Goal: Transaction & Acquisition: Purchase product/service

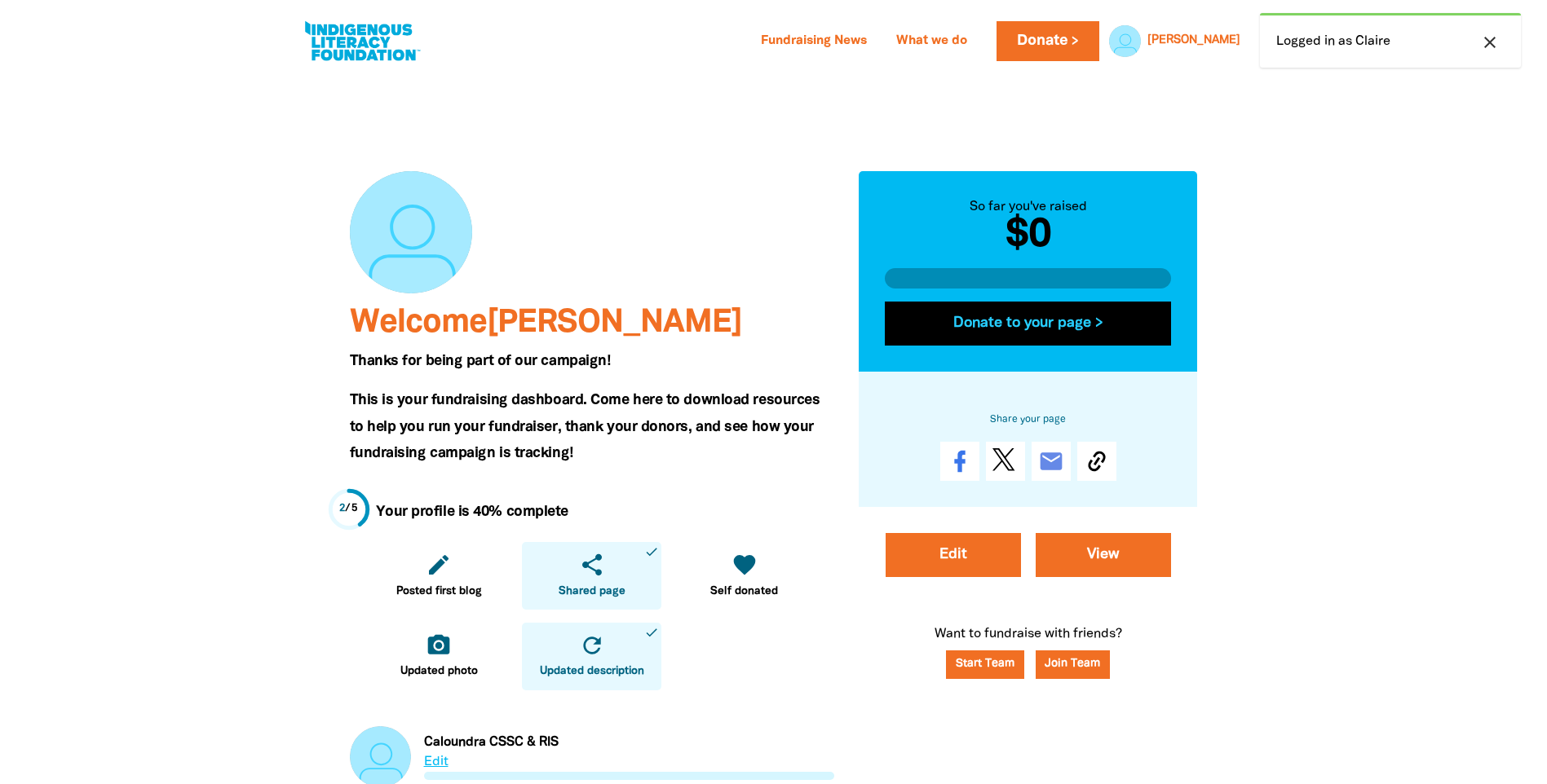
click at [1042, 331] on button "Donate to your page >" at bounding box center [1028, 323] width 287 height 44
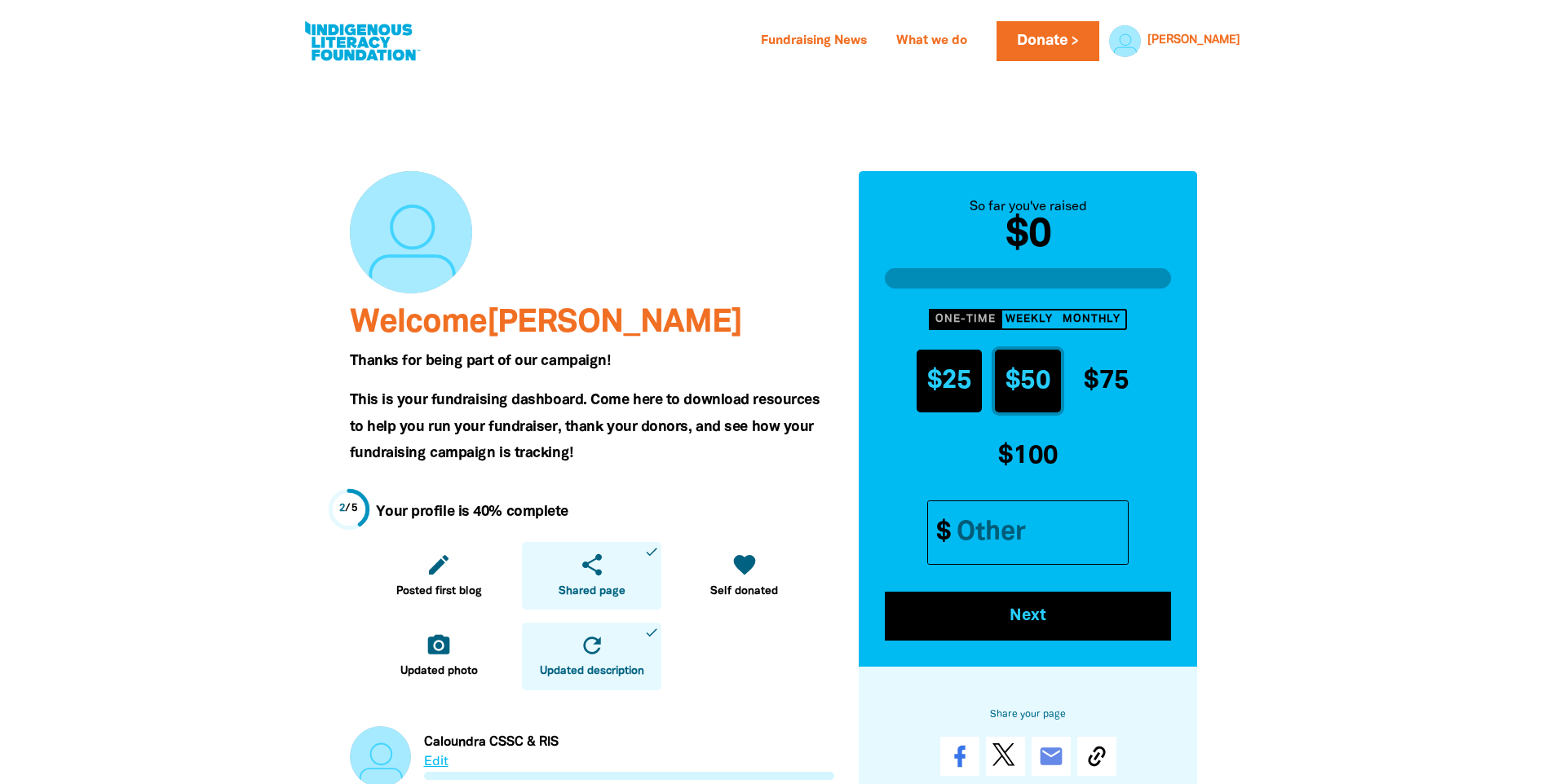
click at [953, 380] on span "$25" at bounding box center [949, 381] width 45 height 24
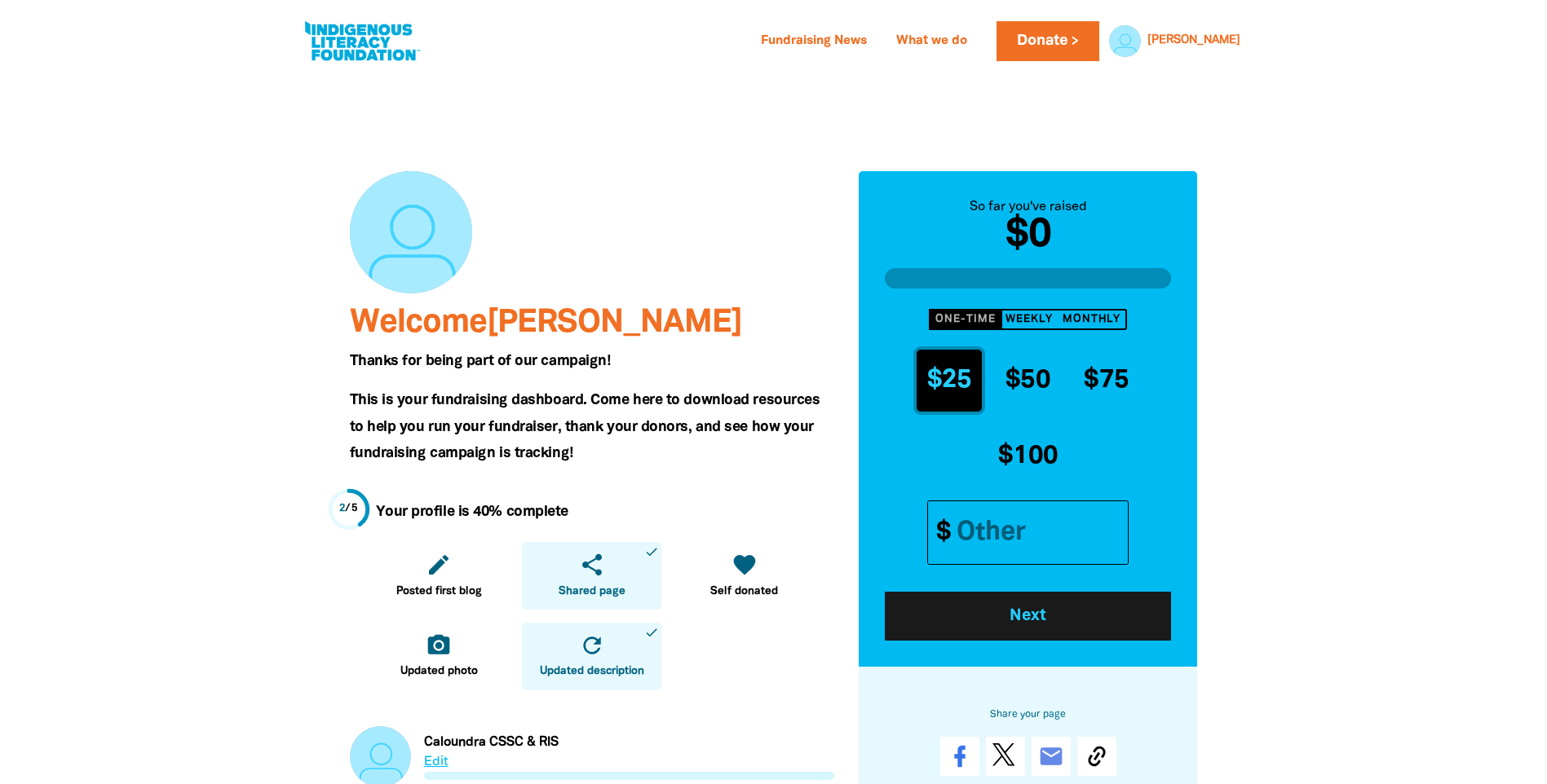
click at [1045, 622] on span "Next" at bounding box center [1028, 617] width 242 height 16
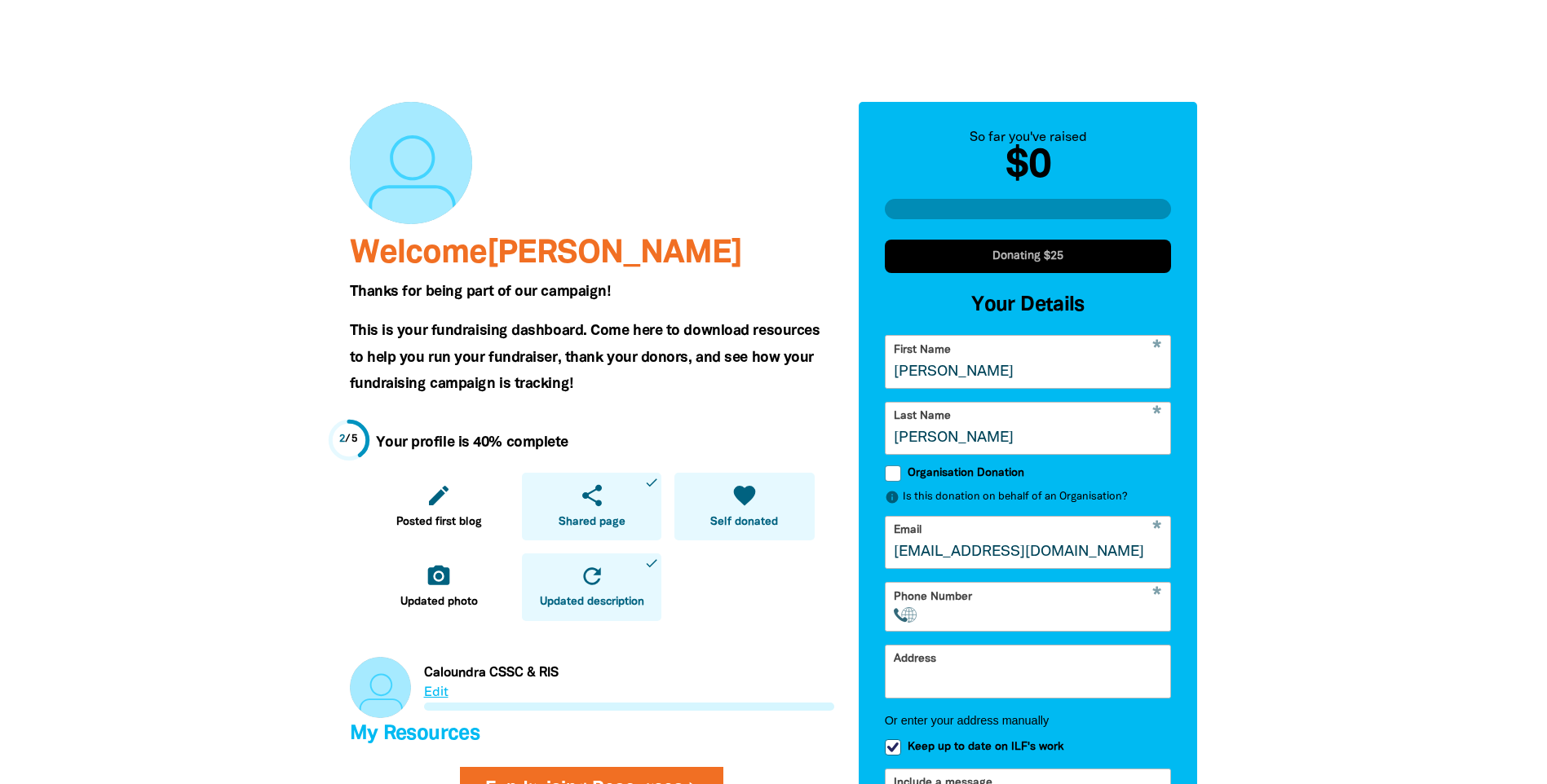
scroll to position [163, 0]
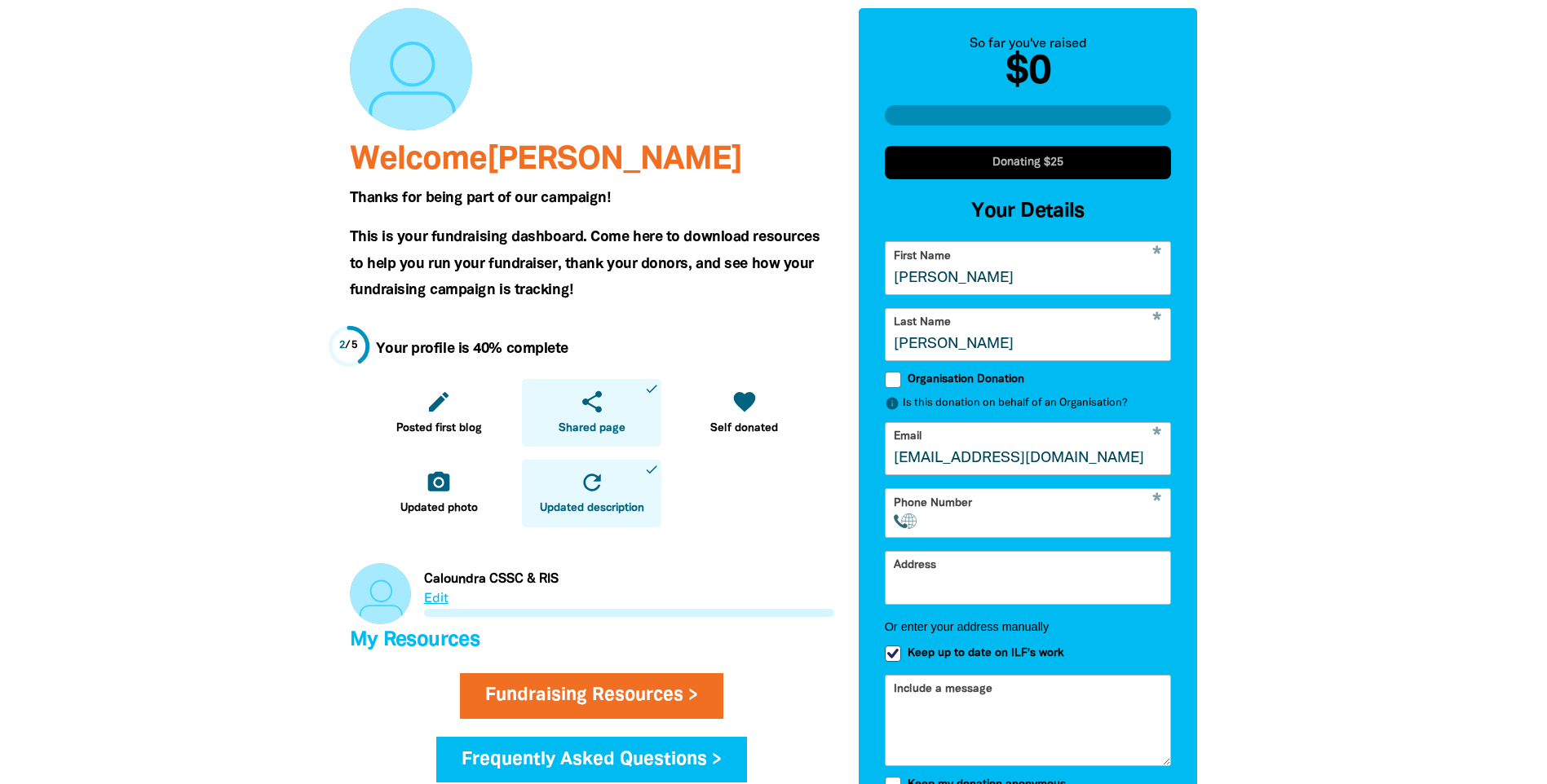
click at [1004, 529] on input "Phone Number" at bounding box center [1047, 521] width 231 height 16
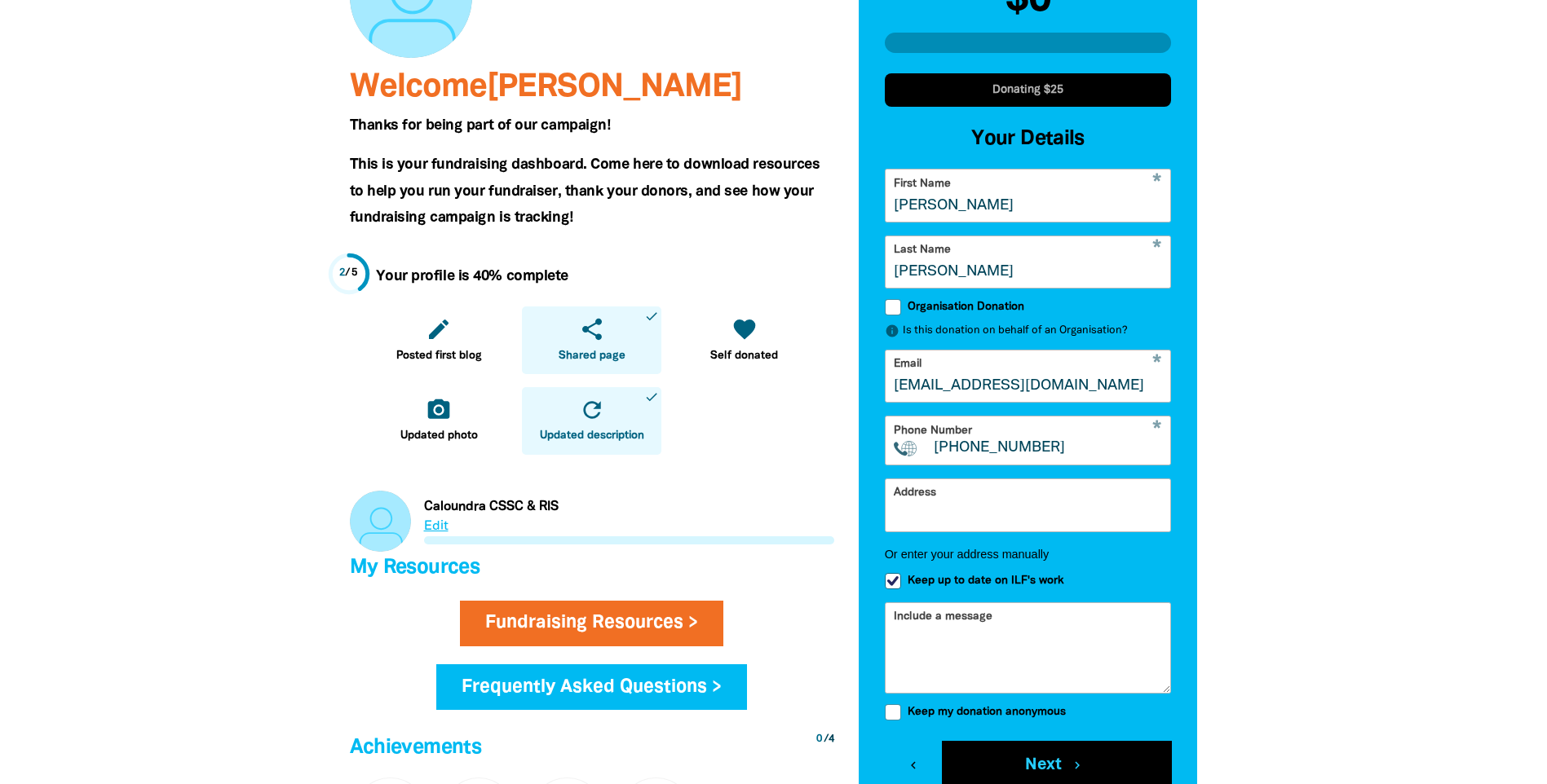
scroll to position [326, 0]
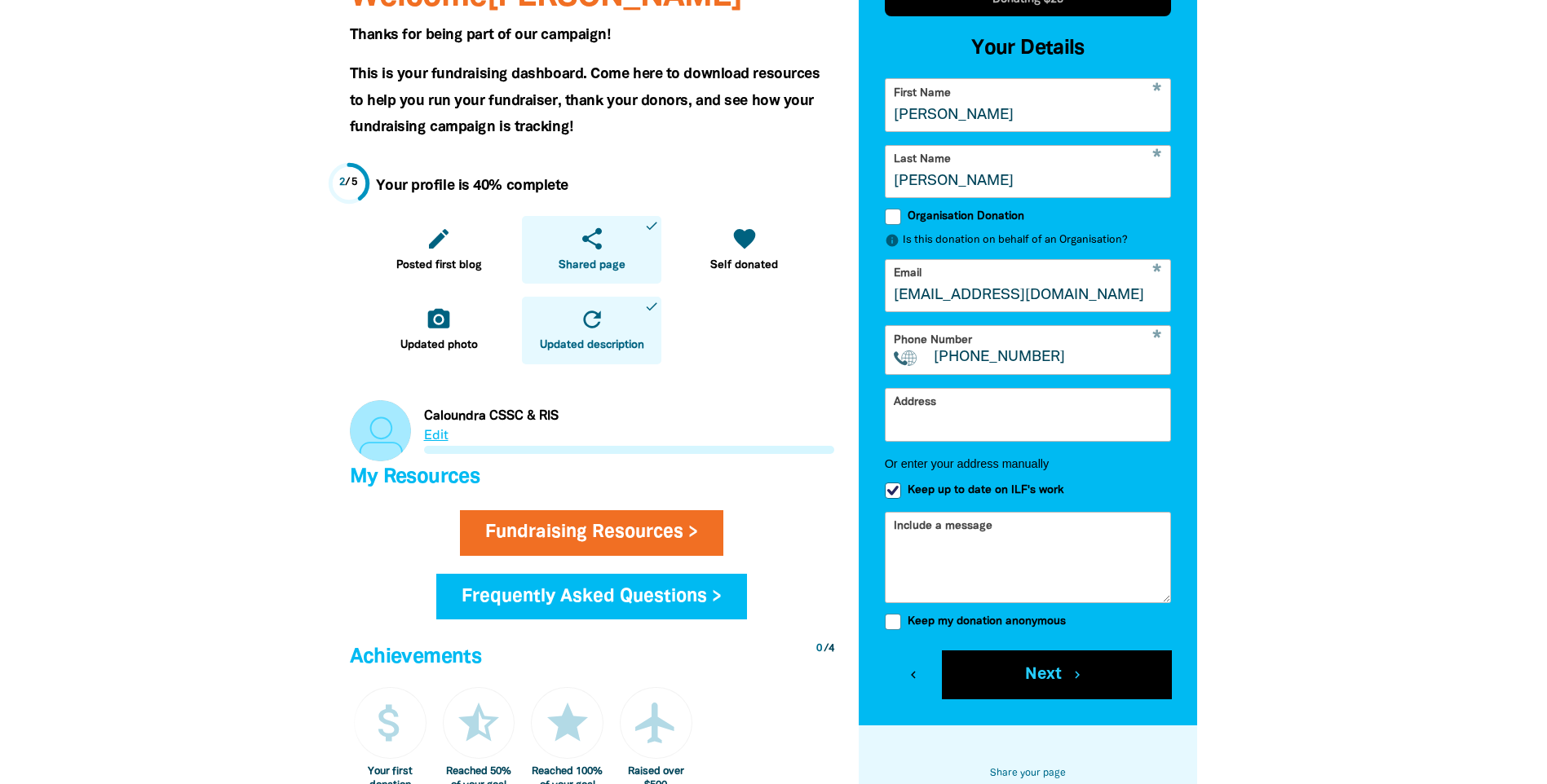
type input "+0466534515"
click at [891, 499] on input "Keep up to date on ILF's work" at bounding box center [893, 491] width 16 height 16
checkbox input "false"
click at [1018, 693] on button "Next chevron_right" at bounding box center [1056, 674] width 229 height 49
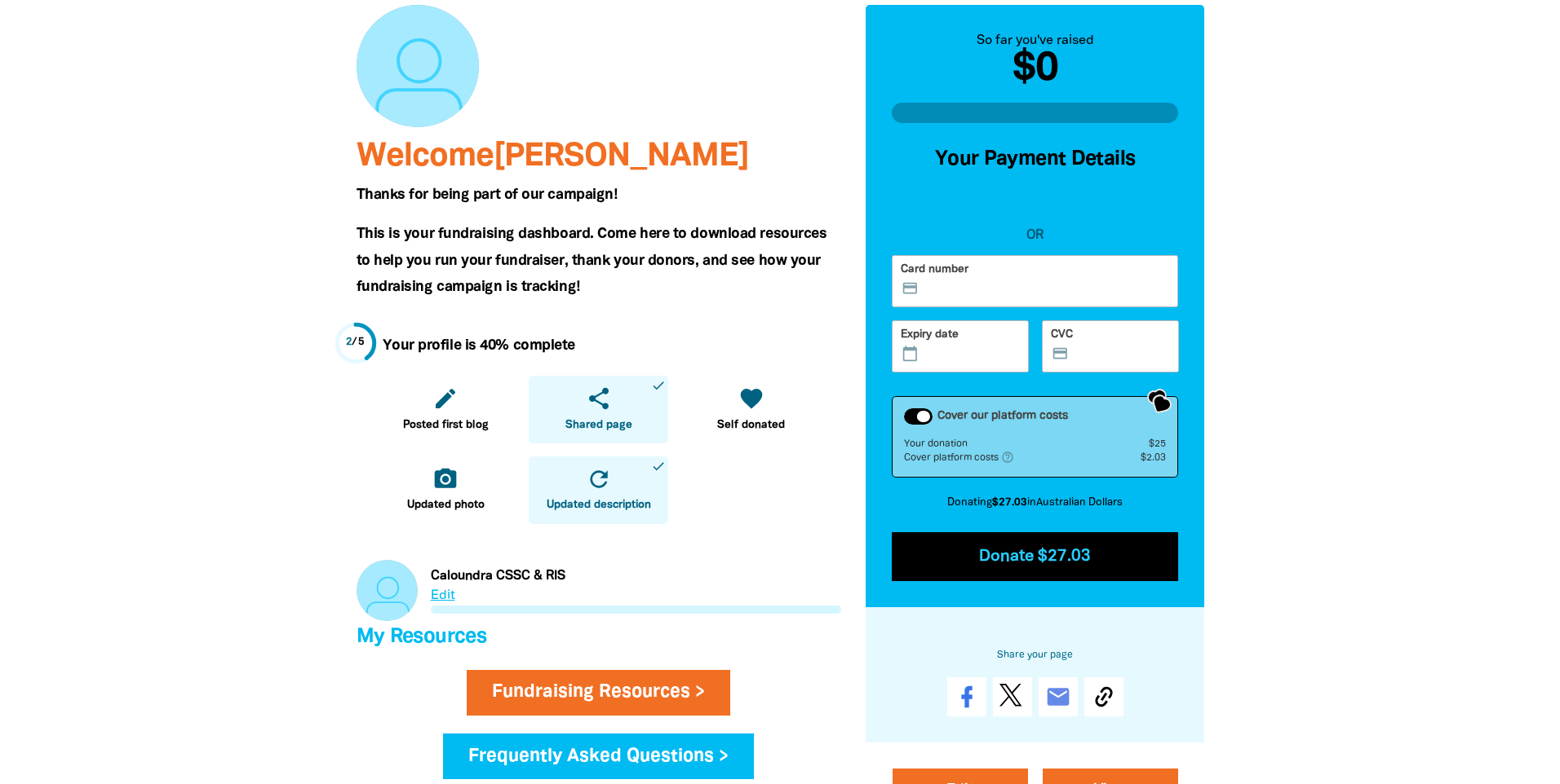
scroll to position [163, 0]
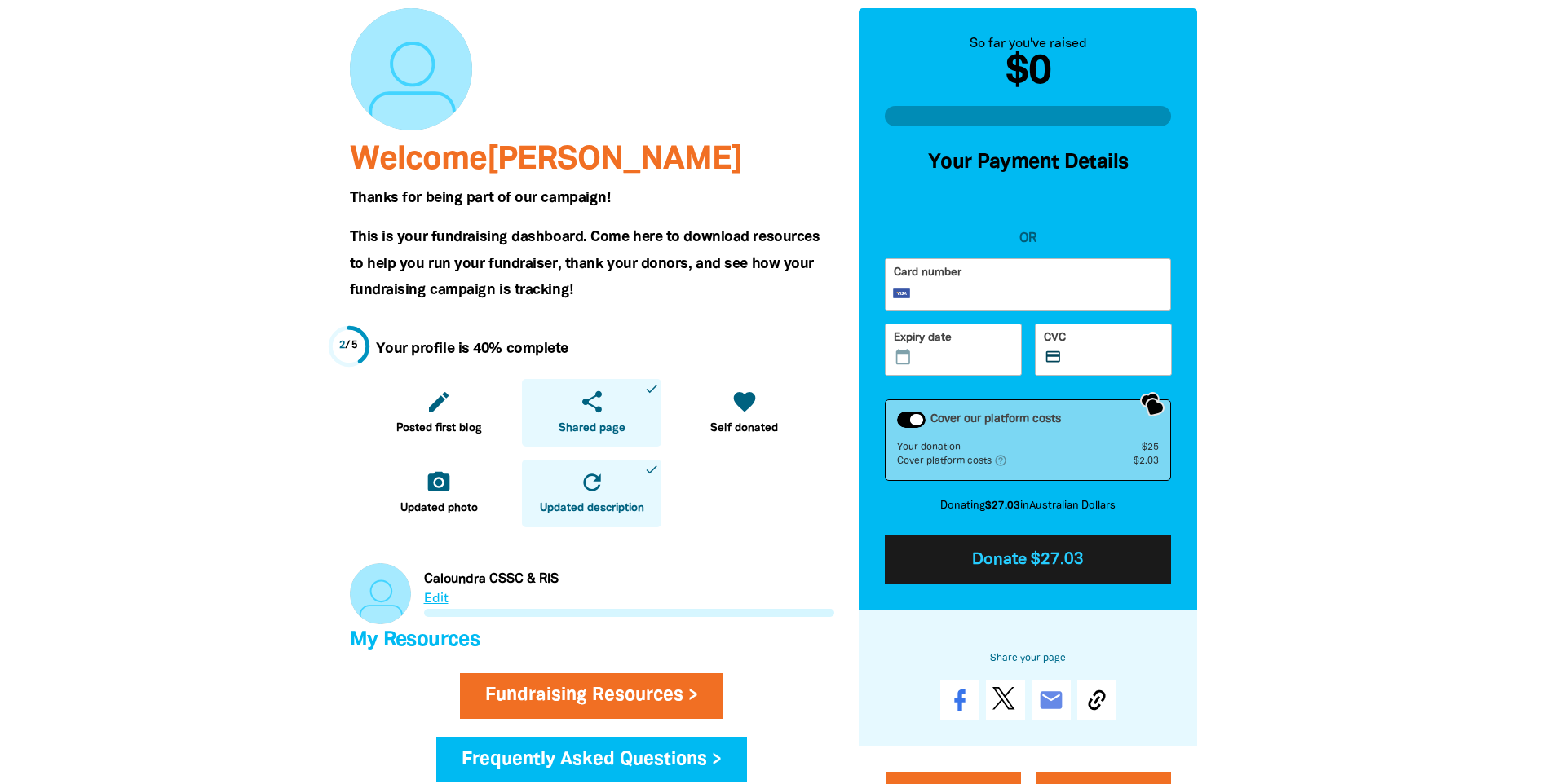
click at [1060, 551] on button "Donate $27.03" at bounding box center [1028, 559] width 287 height 49
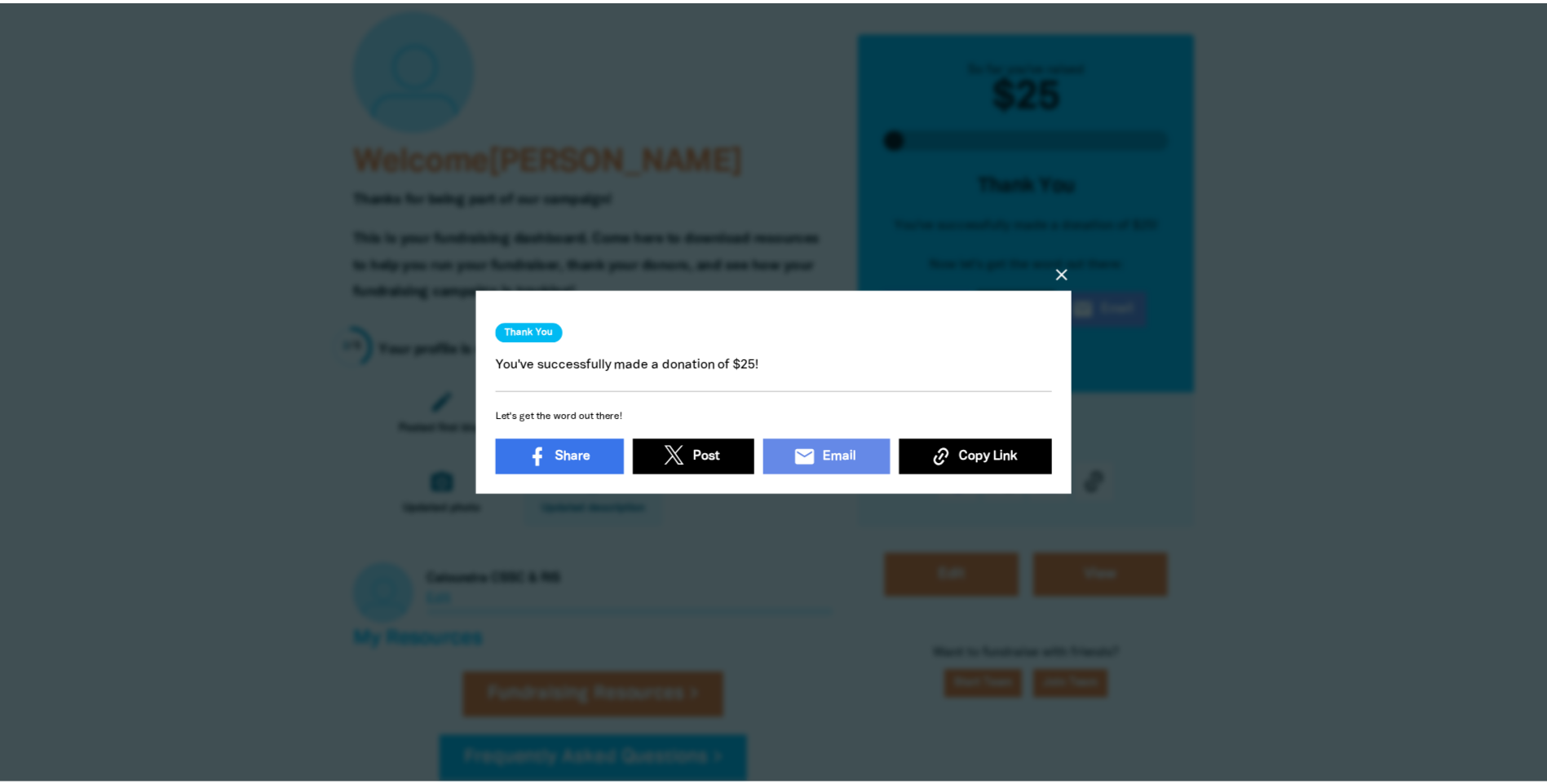
scroll to position [4, 0]
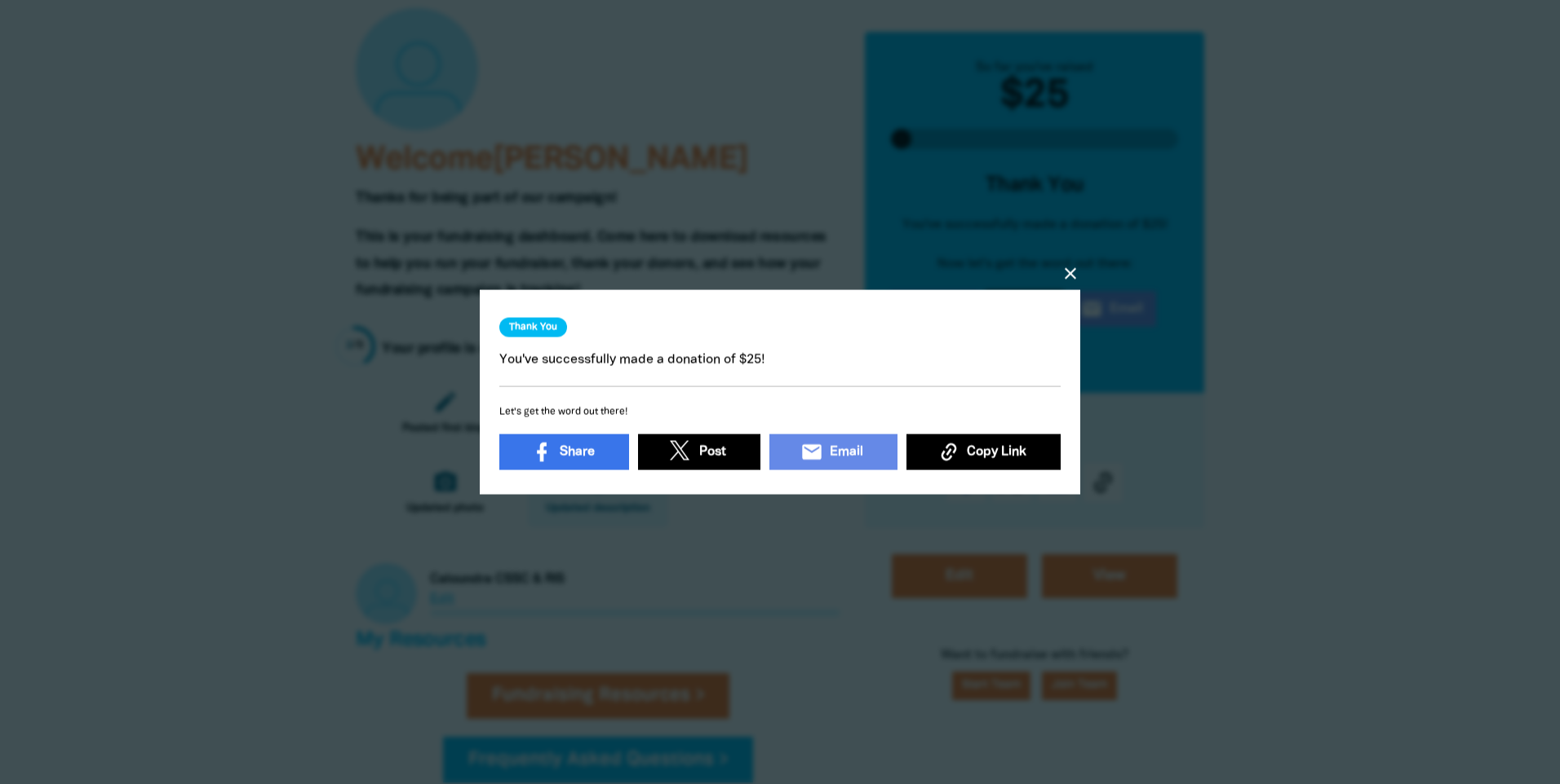
click at [1074, 265] on icon "close" at bounding box center [1071, 274] width 20 height 20
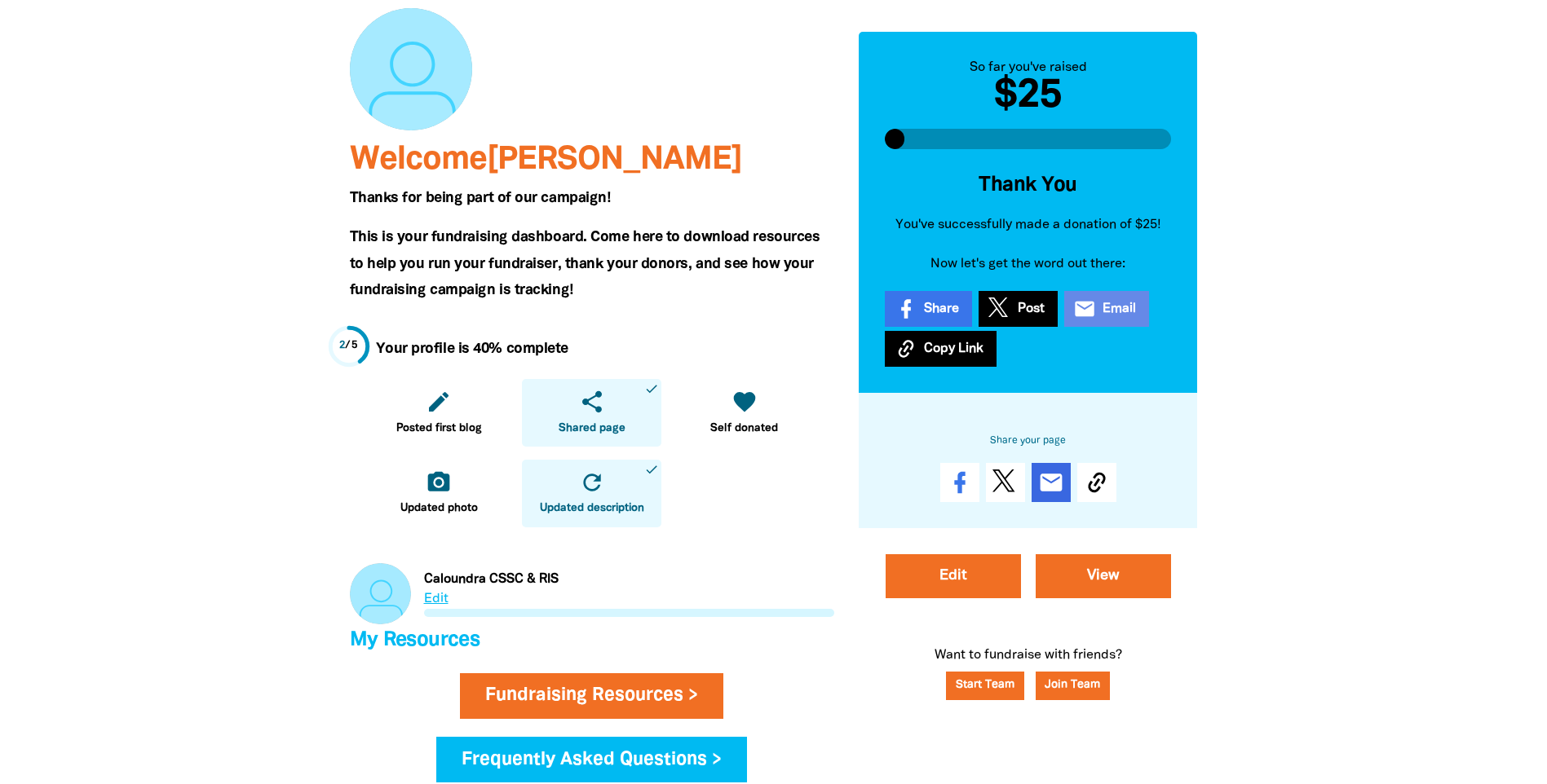
click at [1052, 485] on icon "email" at bounding box center [1051, 482] width 26 height 26
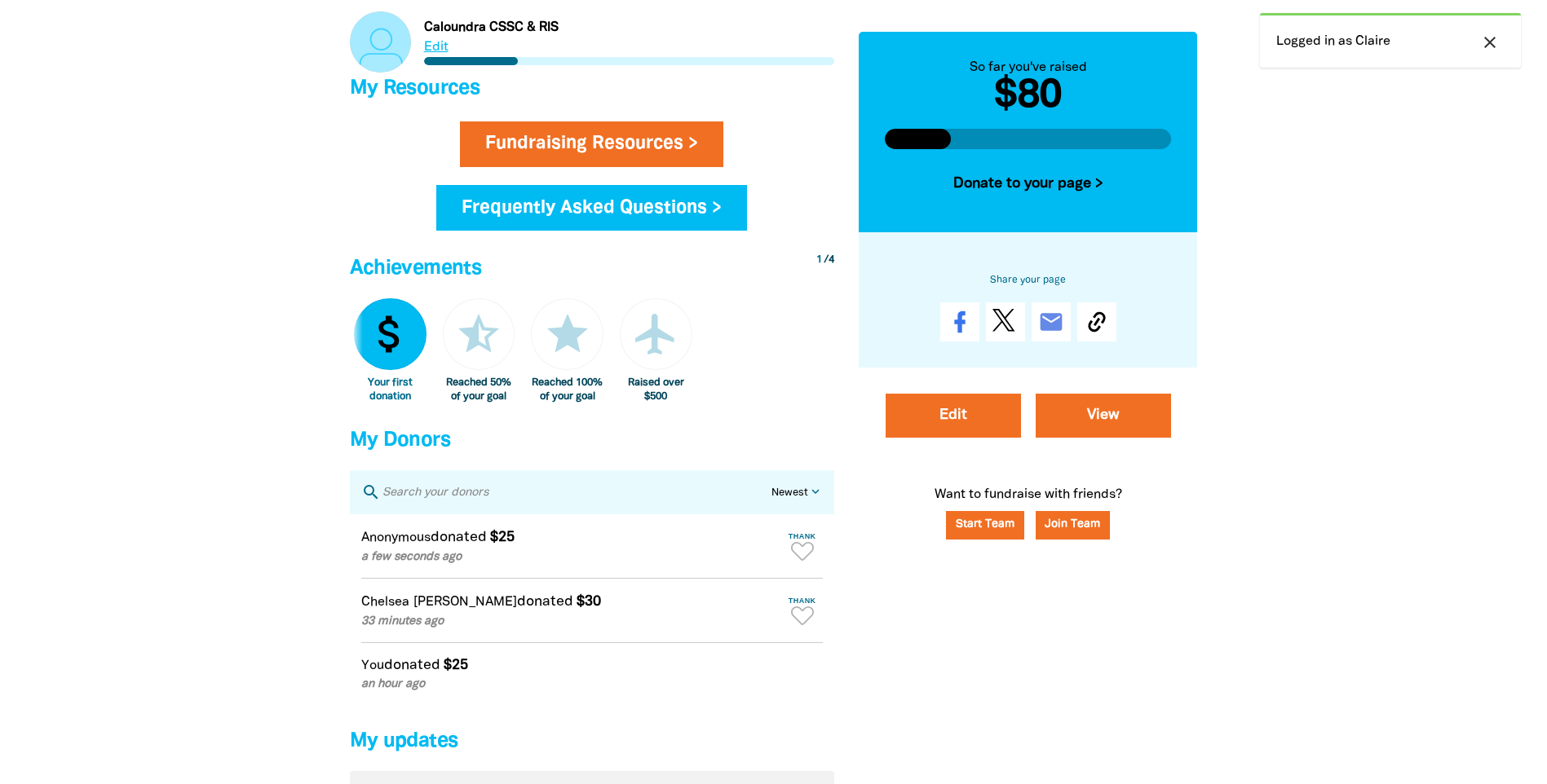
scroll to position [815, 0]
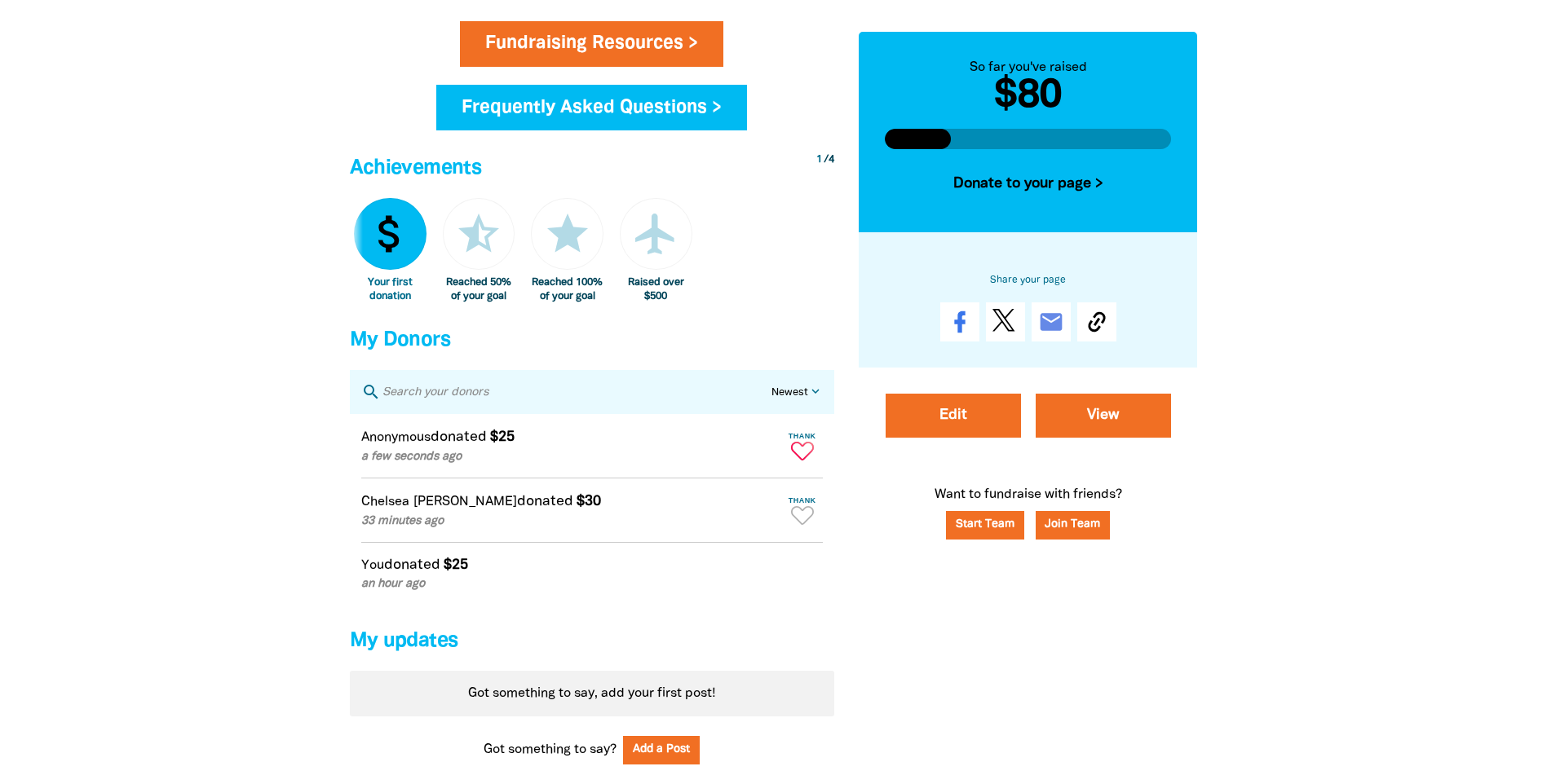
click at [798, 461] on icon "Paginated content" at bounding box center [803, 451] width 23 height 19
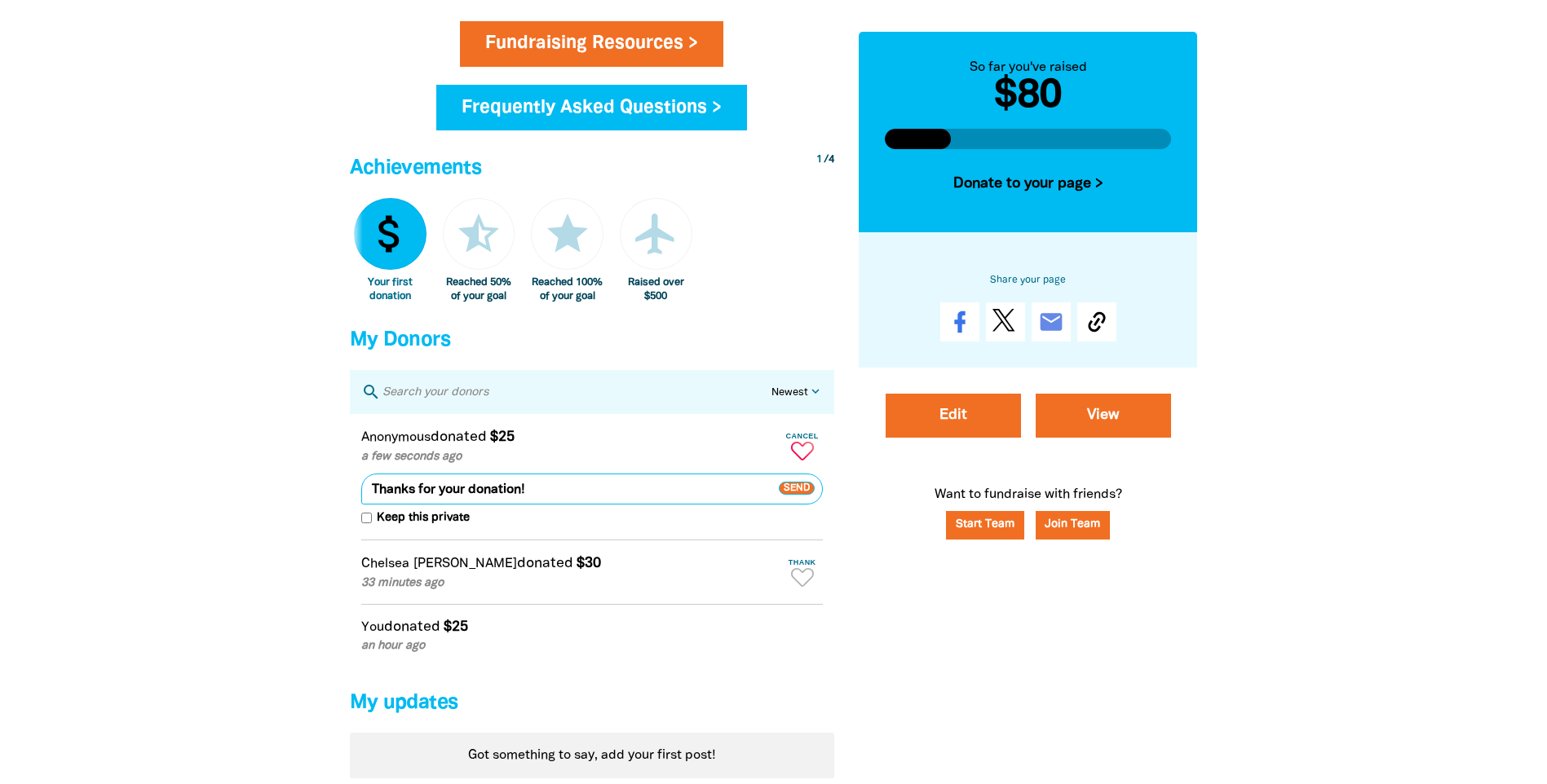
click at [415, 502] on textarea "Thanks for your donation!" at bounding box center [592, 489] width 462 height 31
type textarea "Thank you so much for your donation!"
click at [798, 495] on span "Send" at bounding box center [797, 489] width 36 height 13
click at [801, 587] on icon "Paginated content" at bounding box center [803, 577] width 23 height 19
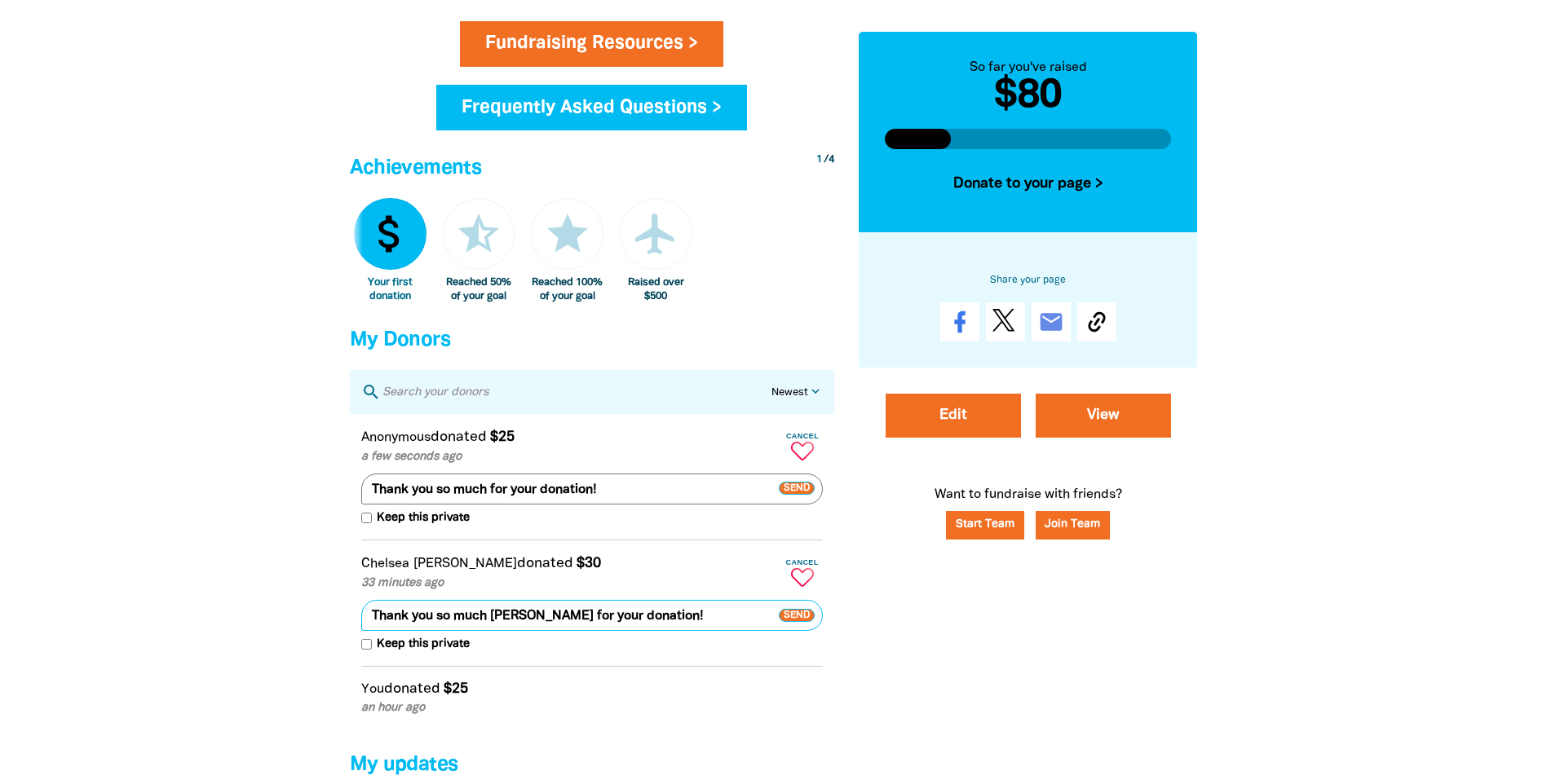
type textarea "Thank you so much [PERSON_NAME] for your donation!"
click at [790, 622] on span "Send" at bounding box center [797, 616] width 36 height 13
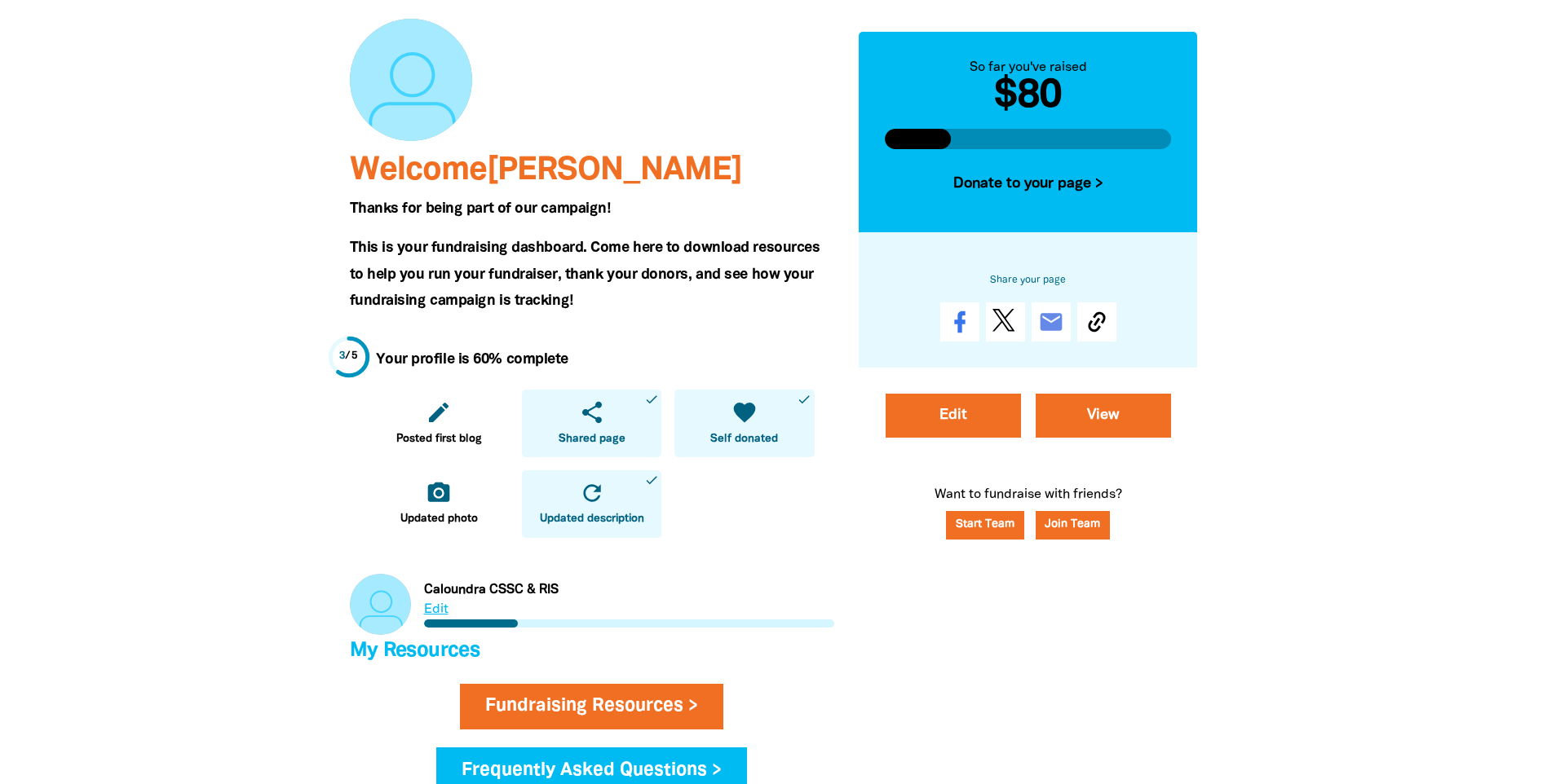
scroll to position [0, 0]
